Goal: Navigation & Orientation: Find specific page/section

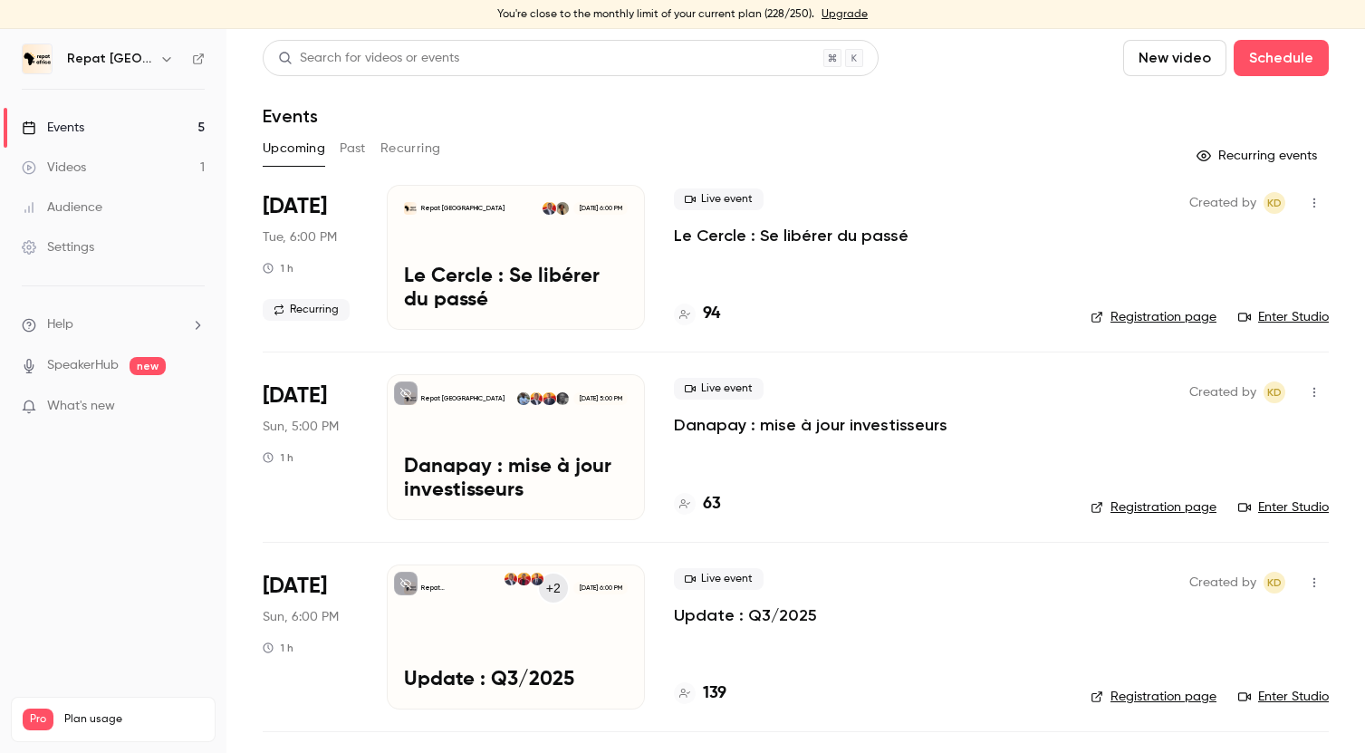
click at [107, 128] on link "Events 5" at bounding box center [113, 128] width 227 height 40
click at [95, 159] on link "Videos 1" at bounding box center [113, 168] width 227 height 40
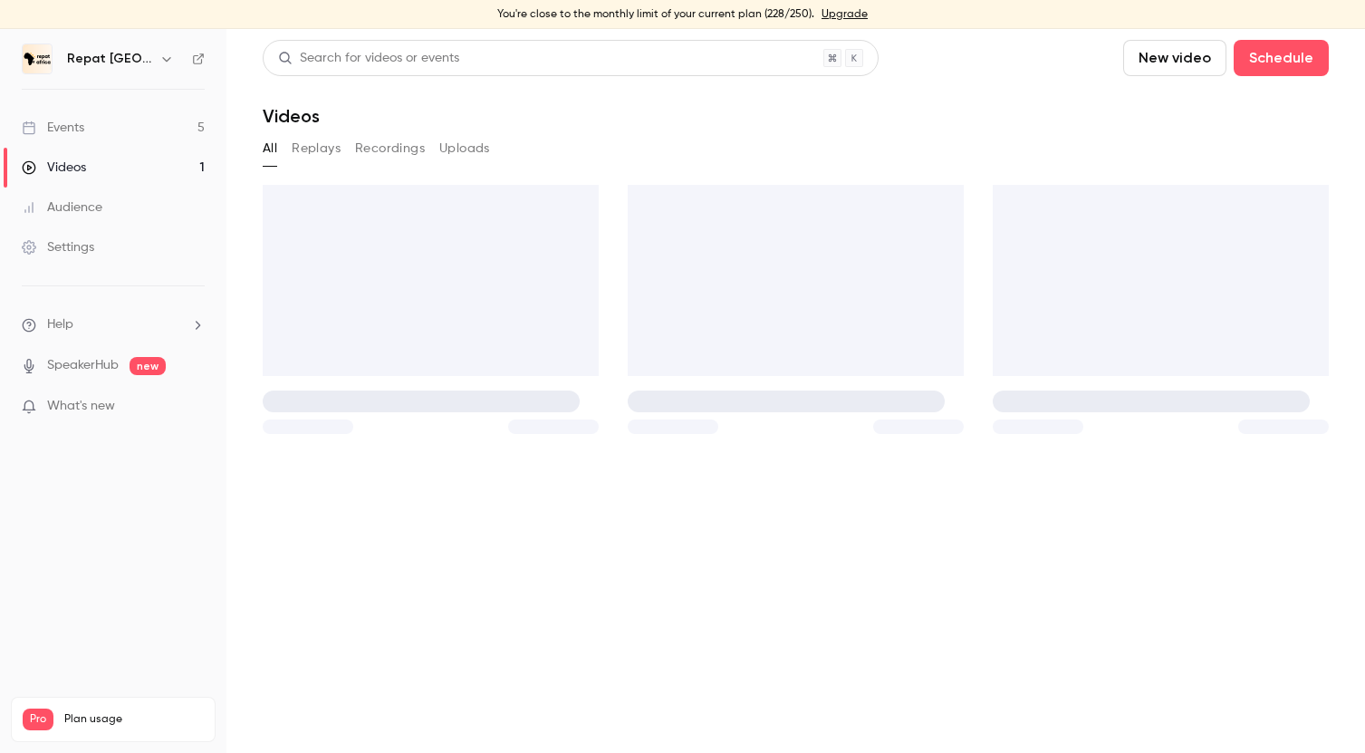
click at [90, 124] on link "Events 5" at bounding box center [113, 128] width 227 height 40
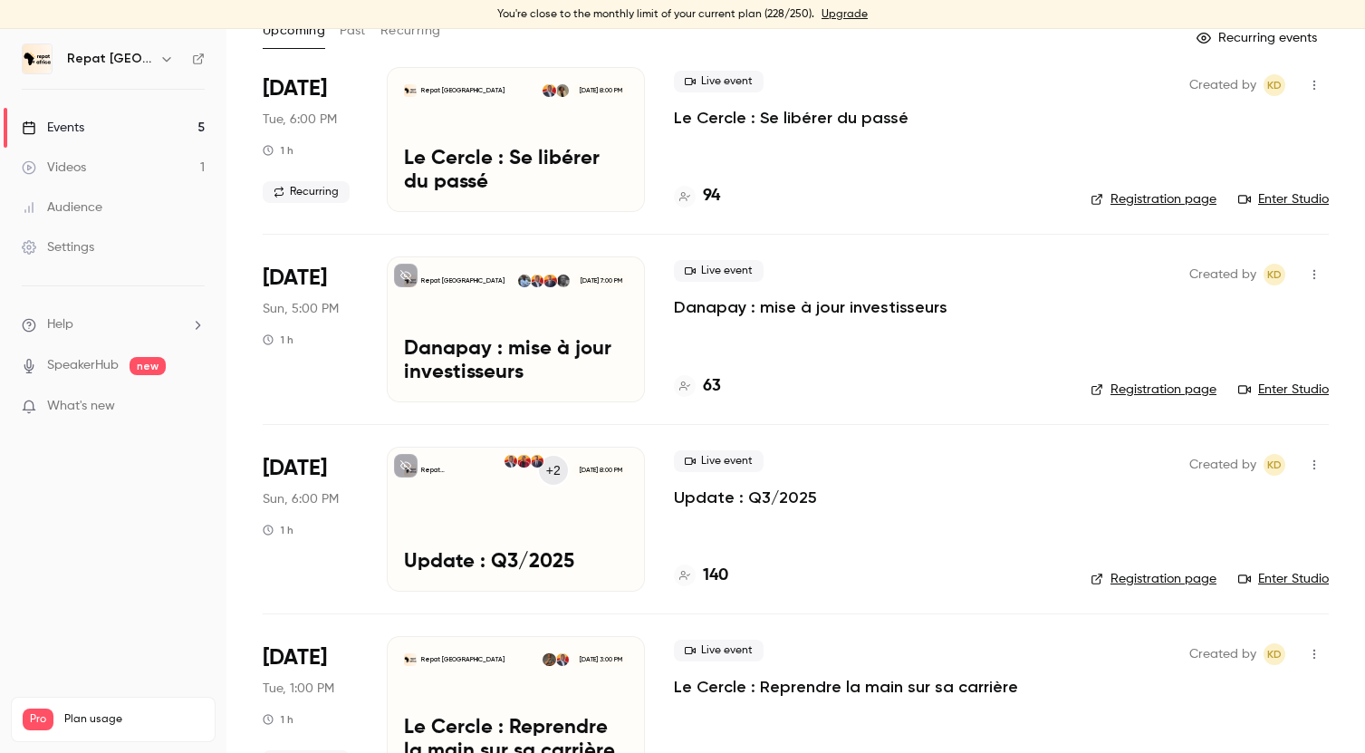
scroll to position [159, 0]
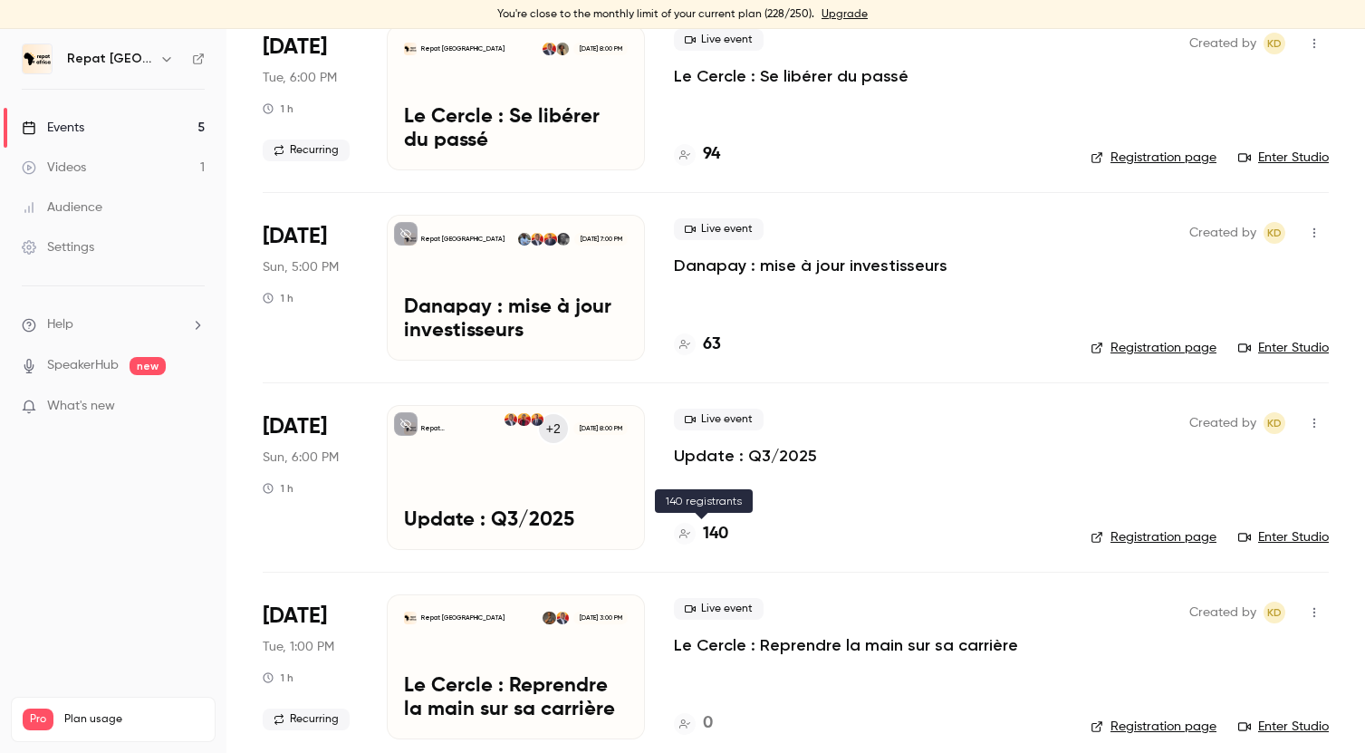
click at [720, 541] on h4 "140" at bounding box center [715, 534] width 25 height 24
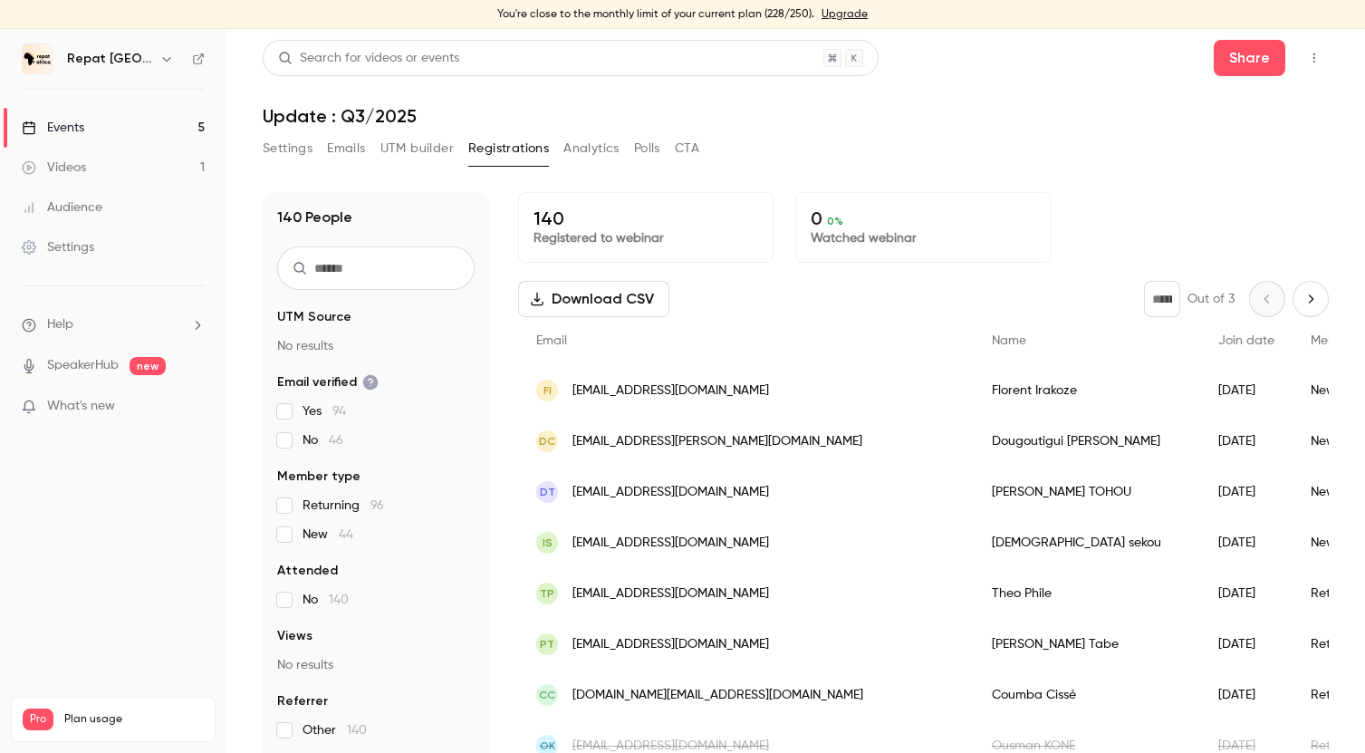
click at [108, 118] on link "Events 5" at bounding box center [113, 128] width 227 height 40
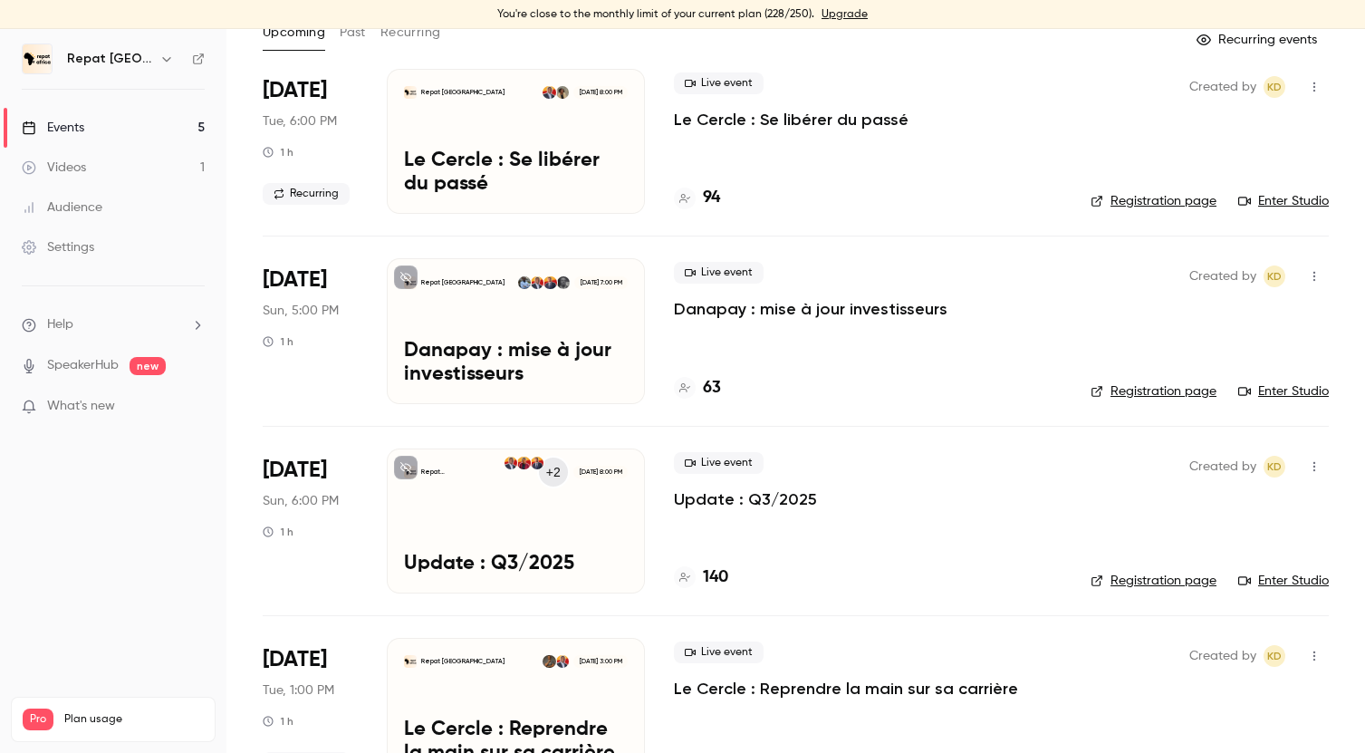
scroll to position [118, 0]
